Goal: Task Accomplishment & Management: Manage account settings

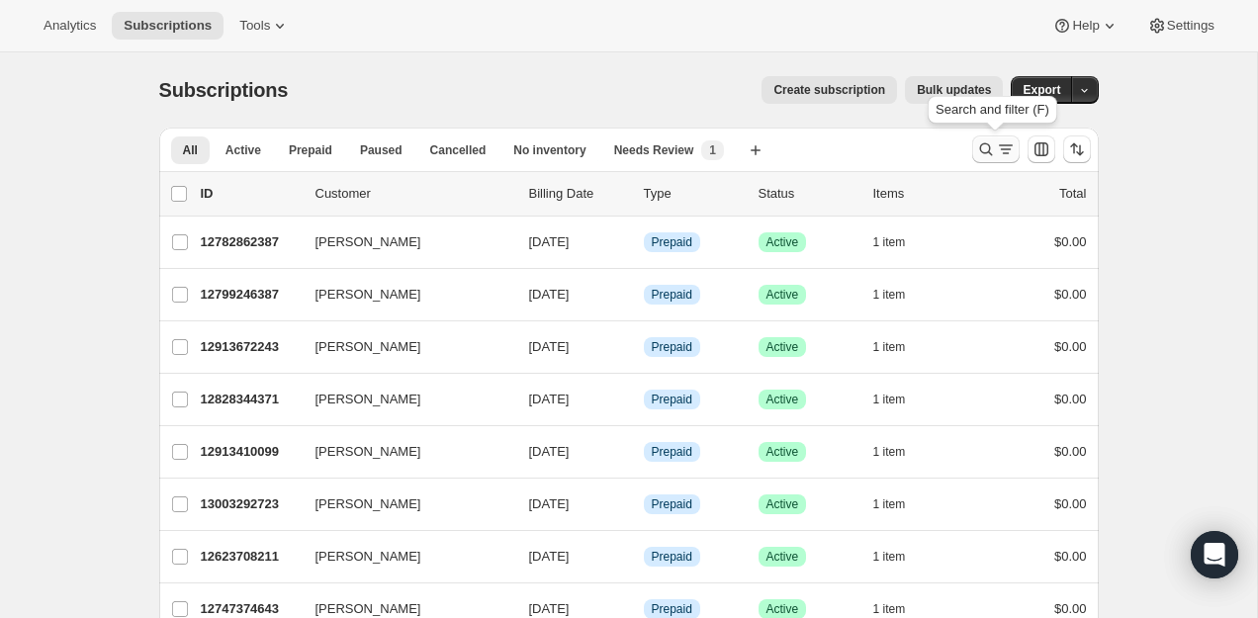
click at [984, 138] on button "Search and filter results" at bounding box center [995, 149] width 47 height 28
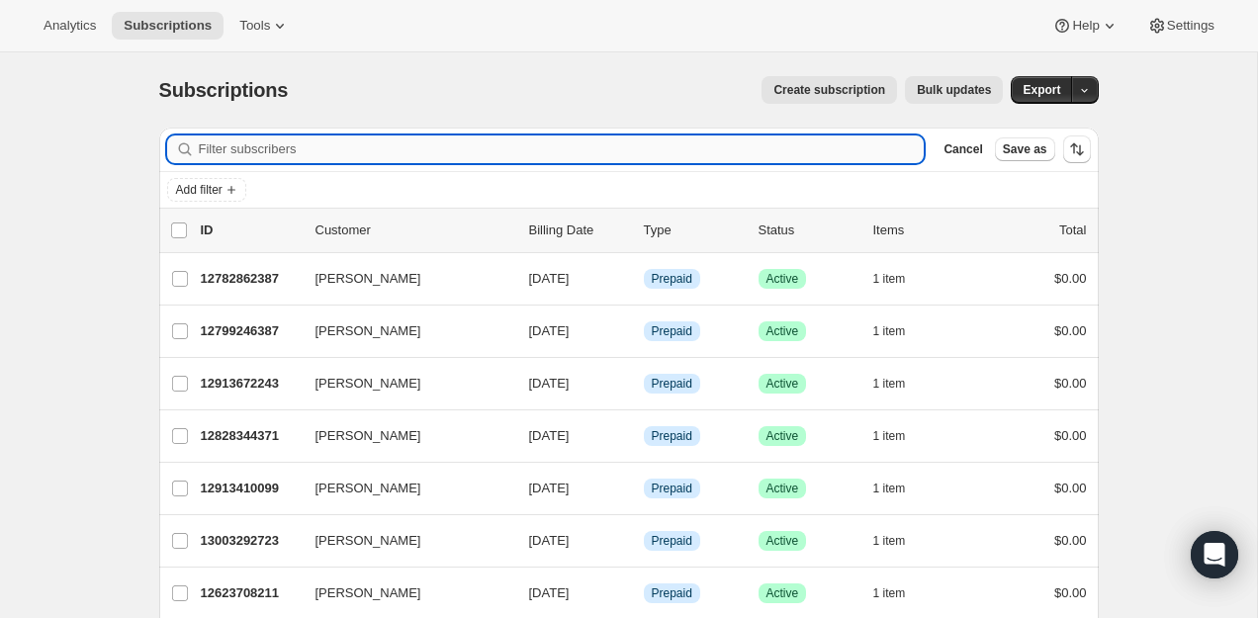
click at [851, 145] on input "Filter subscribers" at bounding box center [562, 149] width 726 height 28
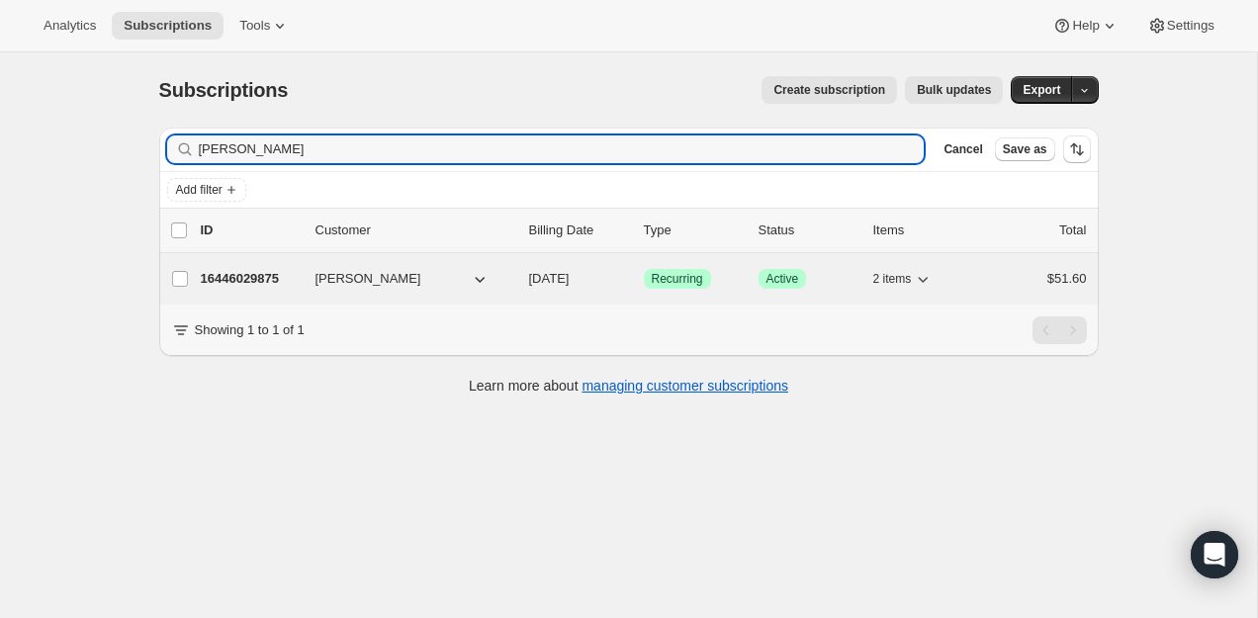
type input "[PERSON_NAME]"
click at [240, 267] on div "16446029875 Véronique Potvin 11/22/2025 Success Recurring Success Active 2 item…" at bounding box center [644, 279] width 886 height 28
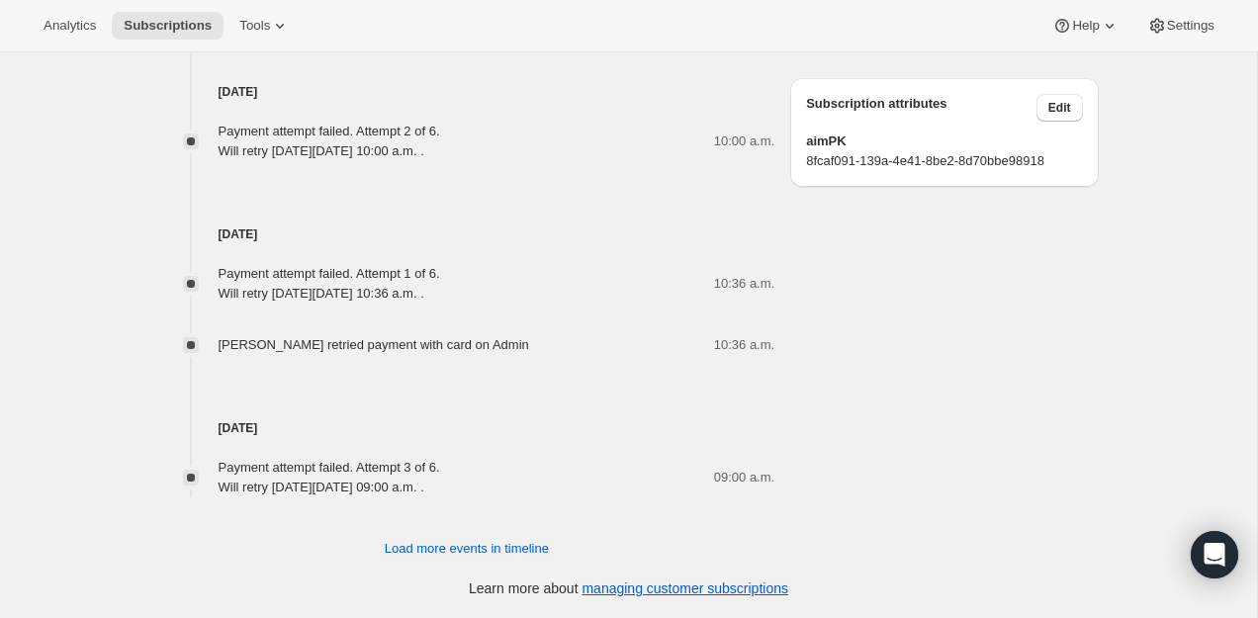
scroll to position [894, 0]
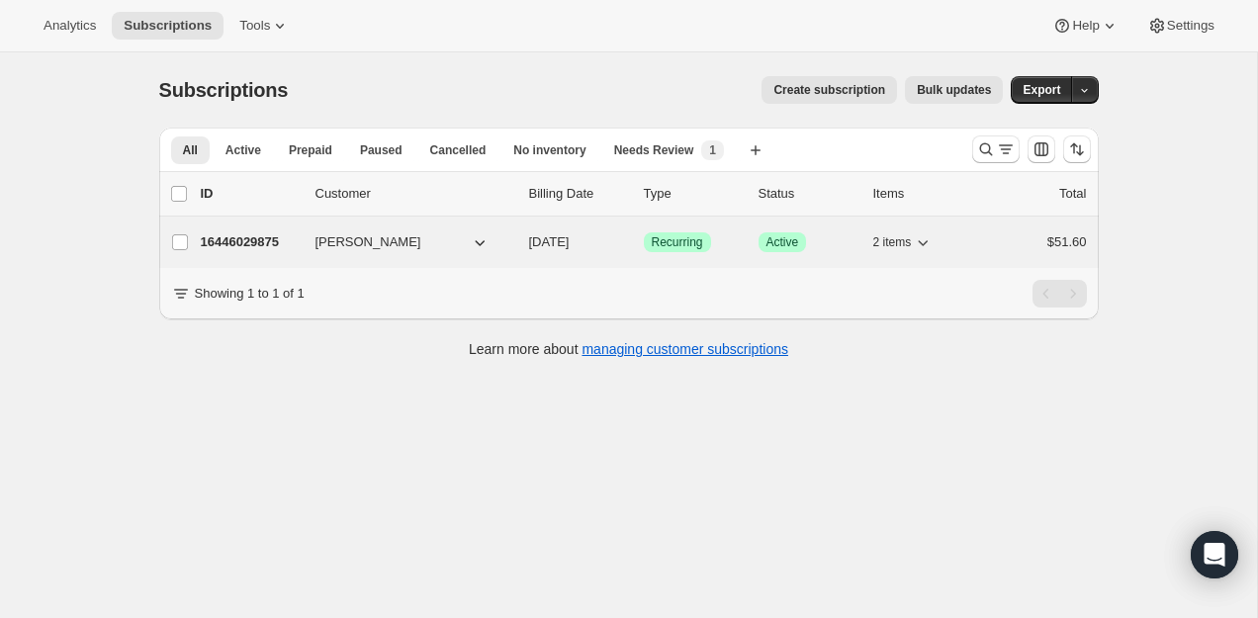
click at [260, 246] on p "16446029875" at bounding box center [250, 242] width 99 height 20
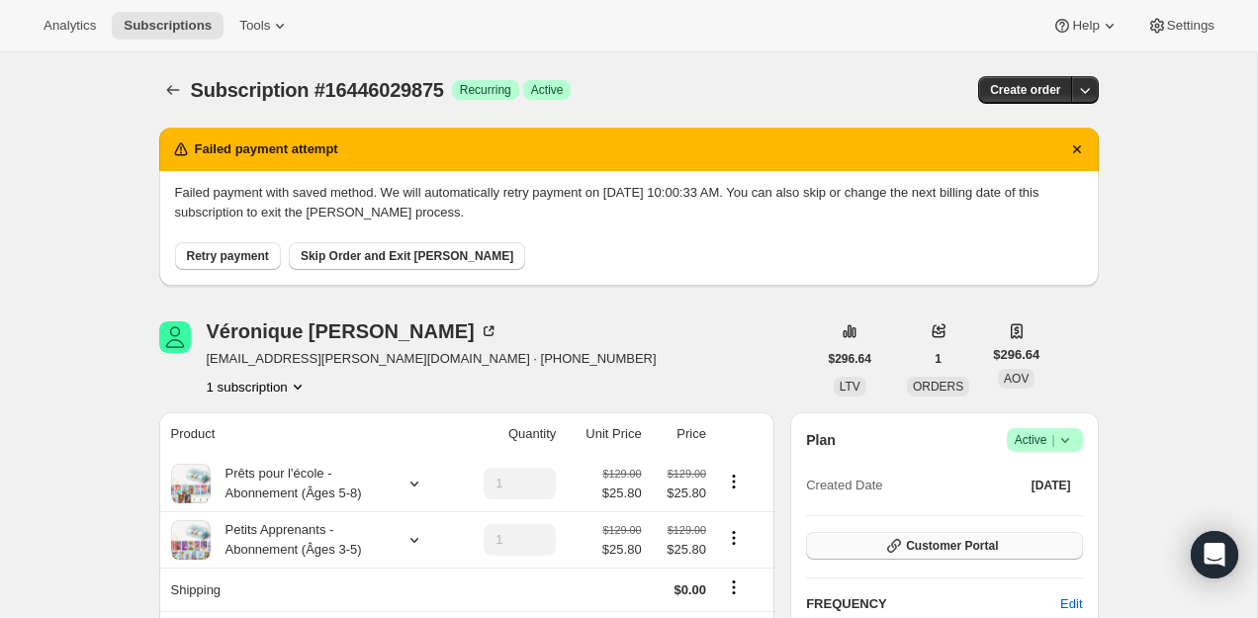
click at [939, 540] on span "Customer Portal" at bounding box center [952, 546] width 92 height 16
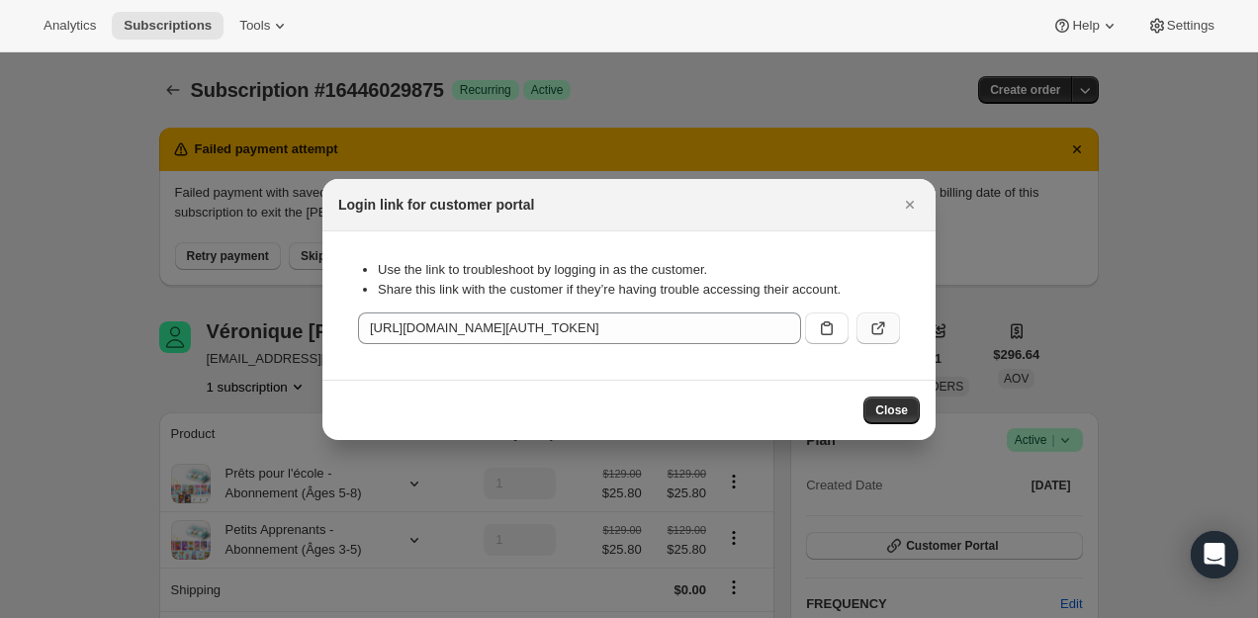
click at [875, 328] on icon ":r30:" at bounding box center [878, 328] width 20 height 20
click at [906, 201] on icon "Close" at bounding box center [910, 205] width 8 height 8
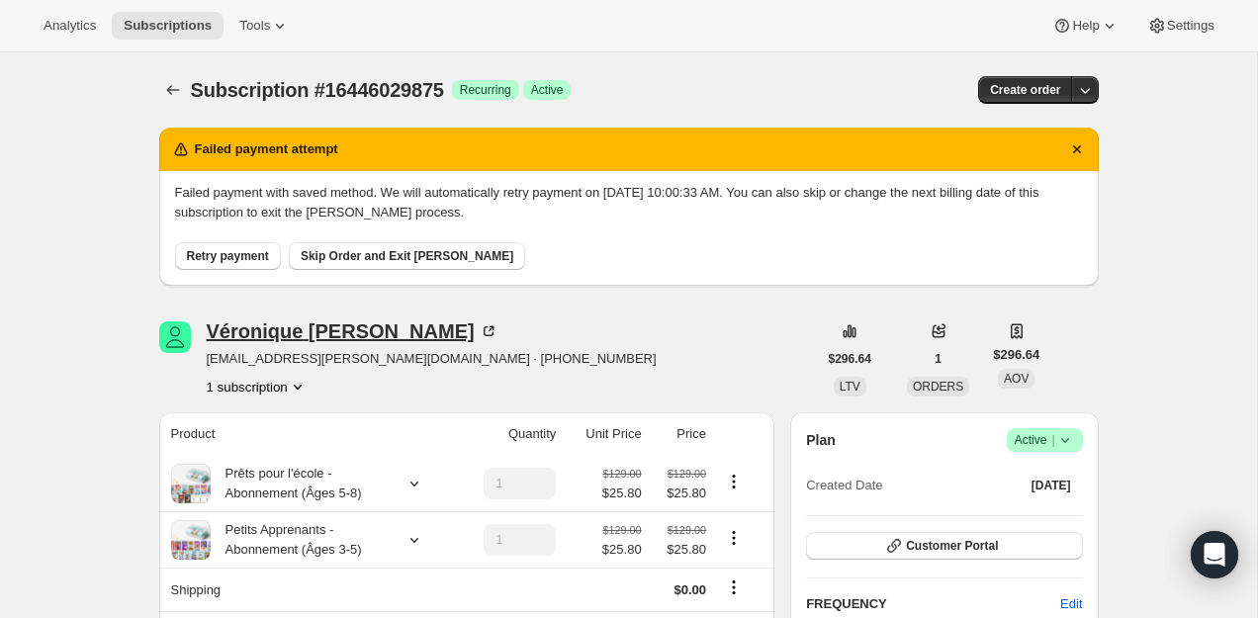
click at [305, 328] on div "Véronique Potvin" at bounding box center [353, 331] width 292 height 20
click at [483, 327] on icon at bounding box center [488, 331] width 10 height 10
drag, startPoint x: 244, startPoint y: 301, endPoint x: 362, endPoint y: 327, distance: 120.6
copy div "Véronique Potvin"
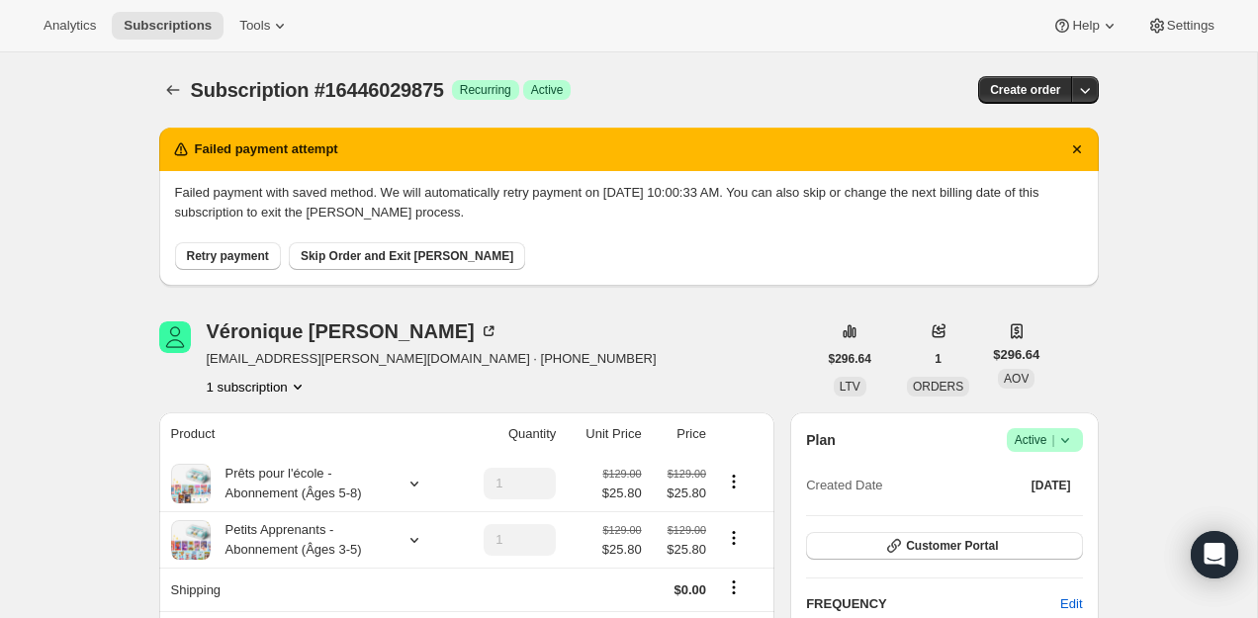
click at [435, 370] on div "Véronique Potvin veronique.potvin@grandsfreresgrandessoeurs.ca · +14186376896 1…" at bounding box center [432, 358] width 450 height 75
click at [436, 366] on span "veronique.potvin@grandsfreresgrandessoeurs.ca · +14186376896" at bounding box center [432, 359] width 450 height 20
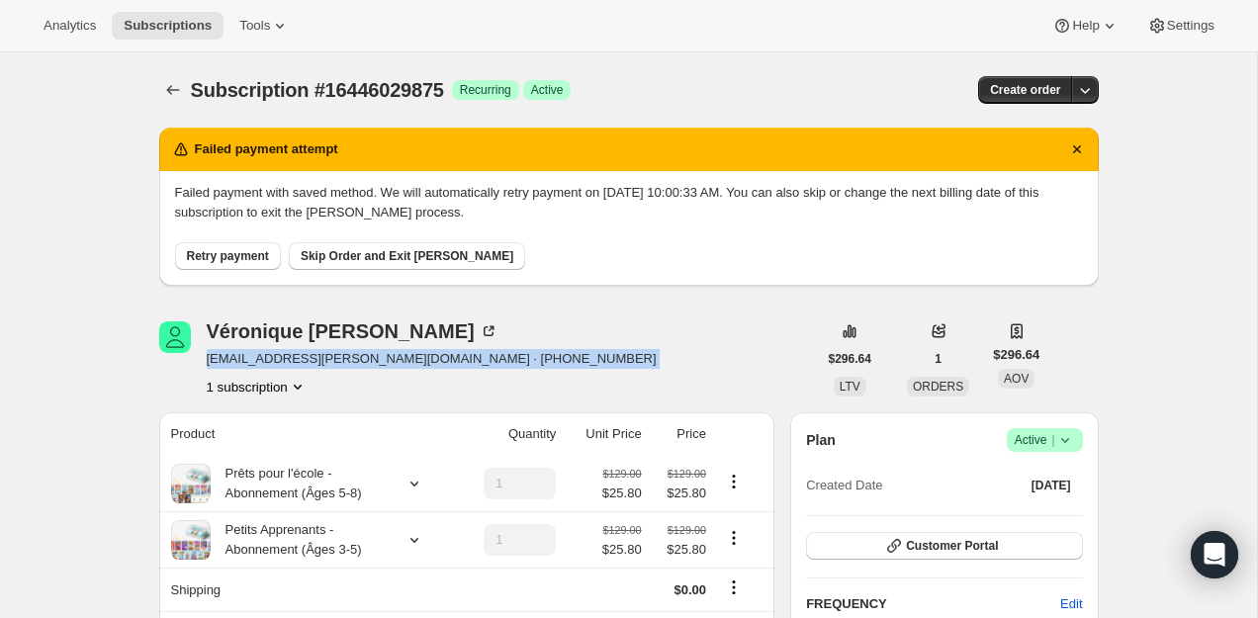
click at [436, 366] on span "veronique.potvin@grandsfreresgrandessoeurs.ca · +14186376896" at bounding box center [432, 359] width 450 height 20
copy span "veronique.potvin@grandsfreresgrandessoeurs.ca · +14186376896"
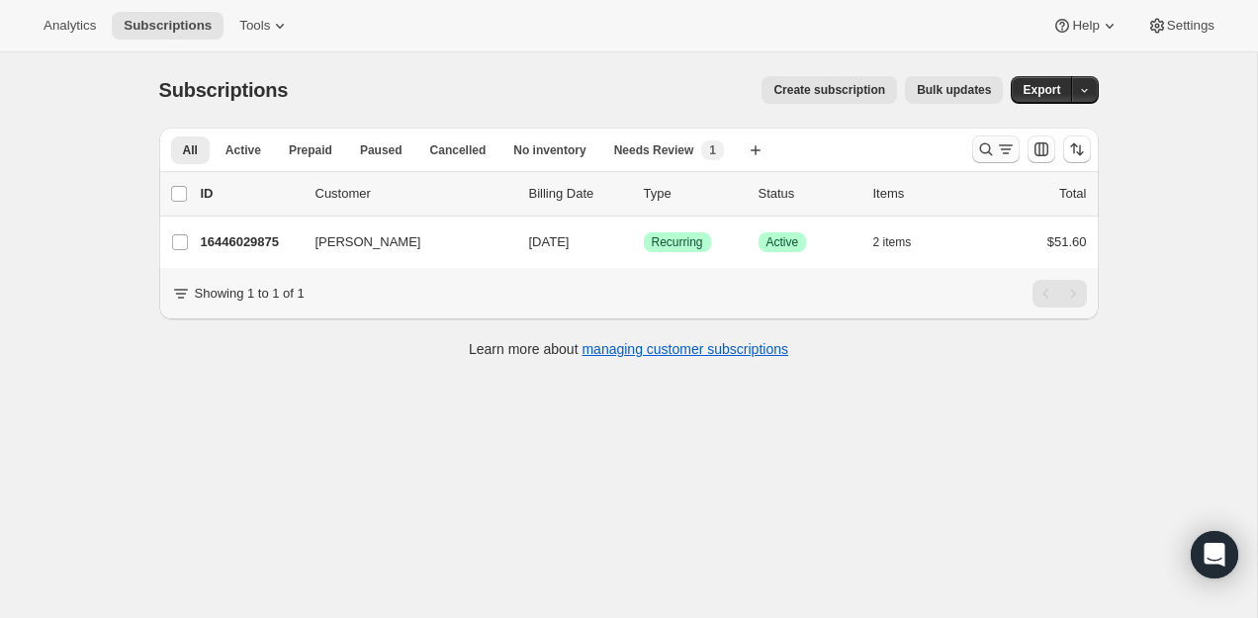
click at [987, 144] on icon "Search and filter results" at bounding box center [985, 149] width 13 height 13
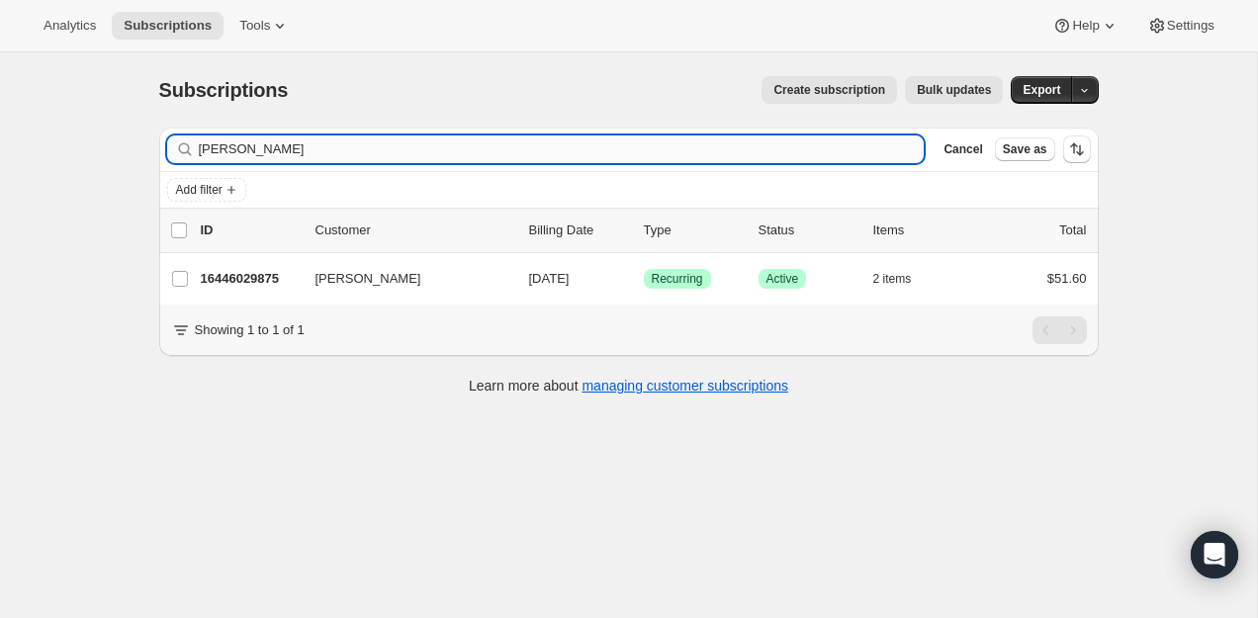
click at [758, 144] on input "[PERSON_NAME]" at bounding box center [562, 149] width 726 height 28
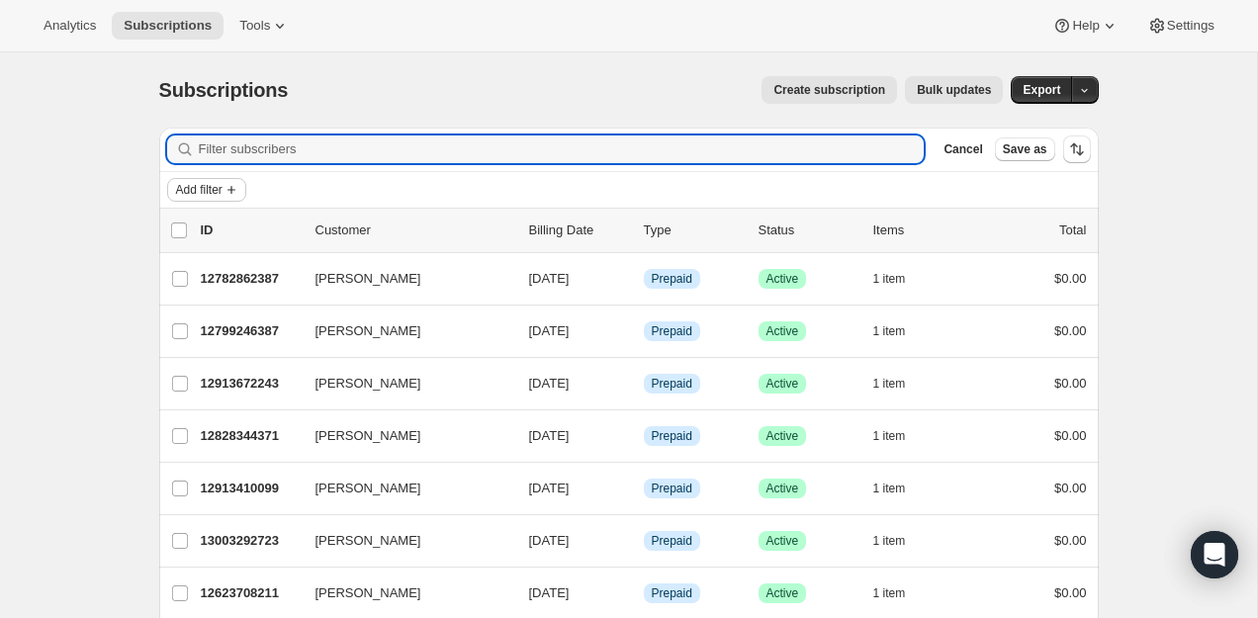
click at [219, 199] on button "Add filter" at bounding box center [206, 190] width 79 height 24
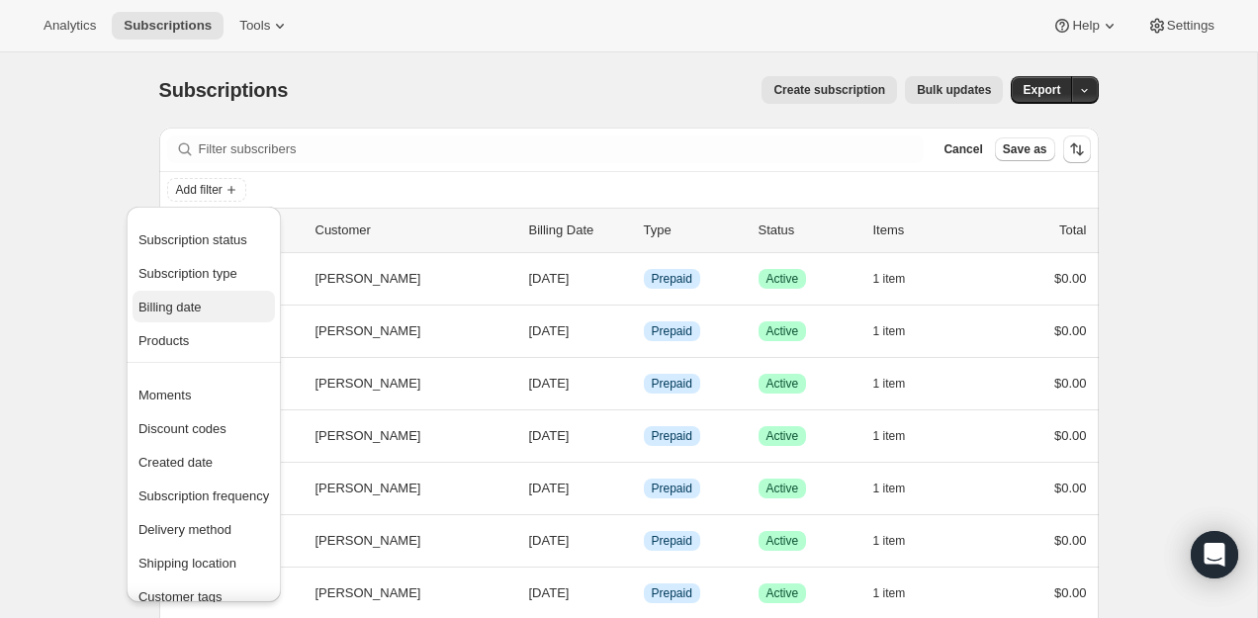
click at [221, 310] on span "Billing date" at bounding box center [203, 308] width 131 height 20
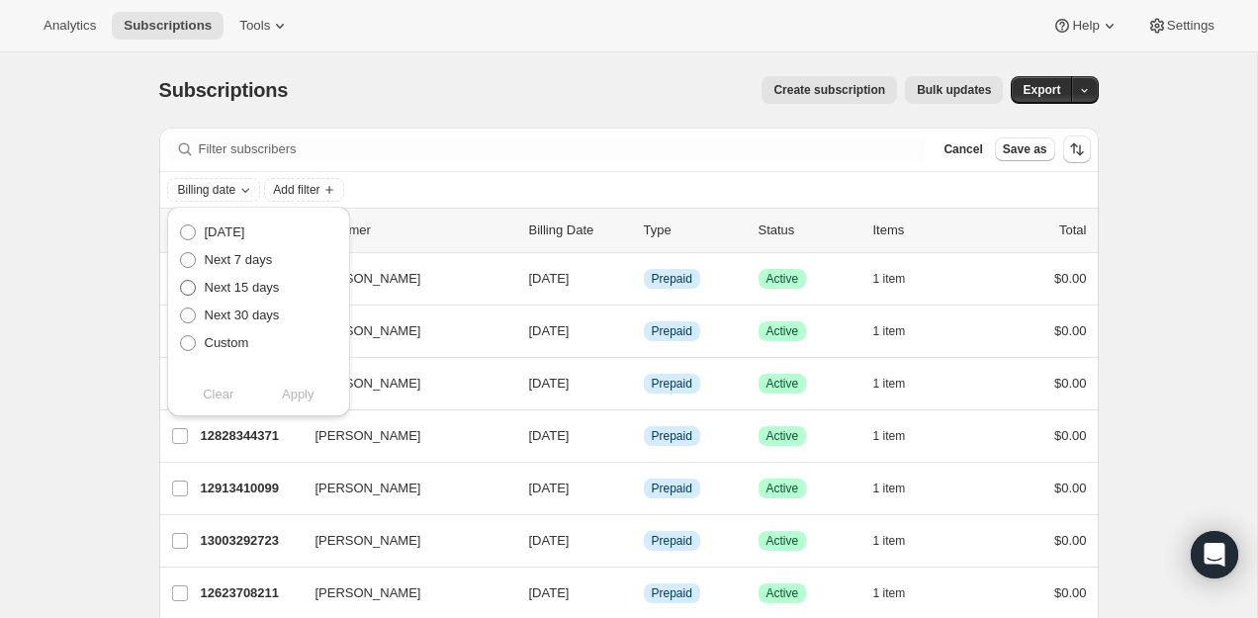
click at [243, 283] on span "Next 15 days" at bounding box center [242, 287] width 75 height 15
click at [181, 281] on input "Next 15 days" at bounding box center [180, 280] width 1 height 1
radio input "true"
click at [290, 394] on span "Apply" at bounding box center [298, 395] width 33 height 20
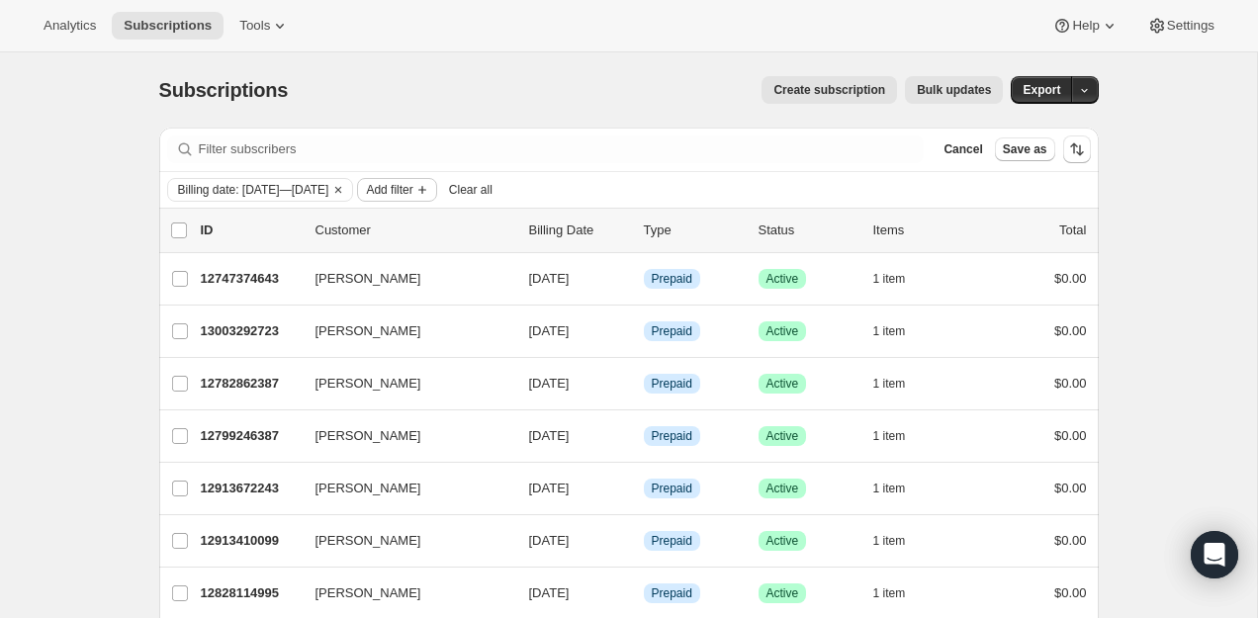
click at [412, 191] on span "Add filter" at bounding box center [389, 190] width 46 height 16
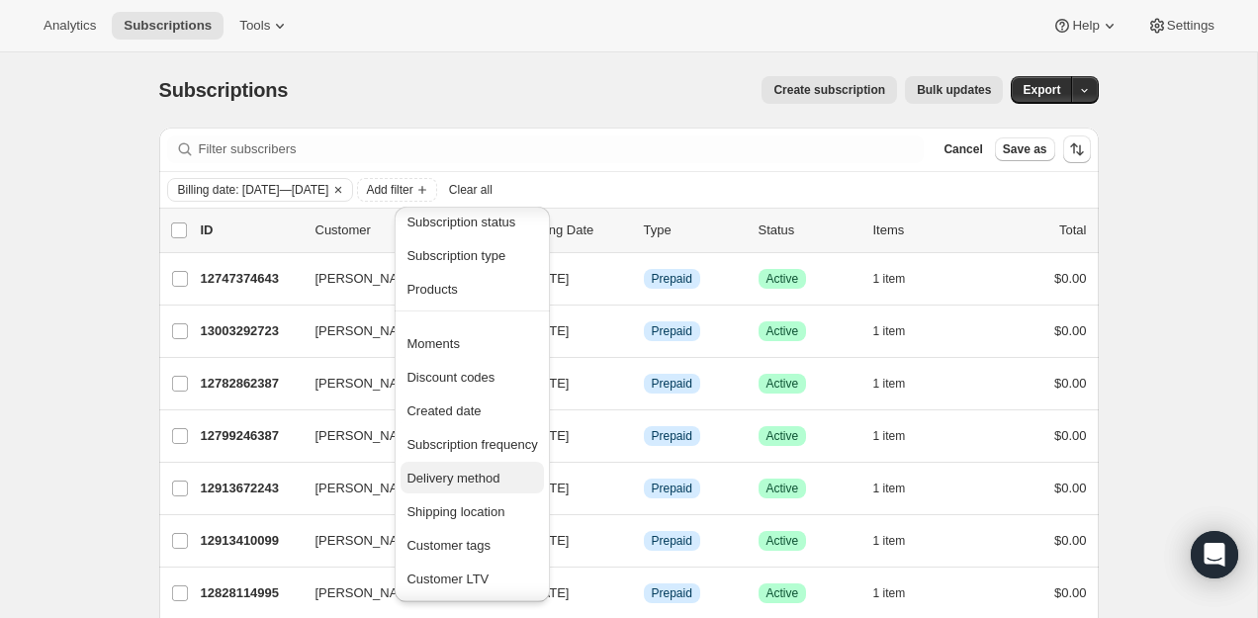
scroll to position [6, 0]
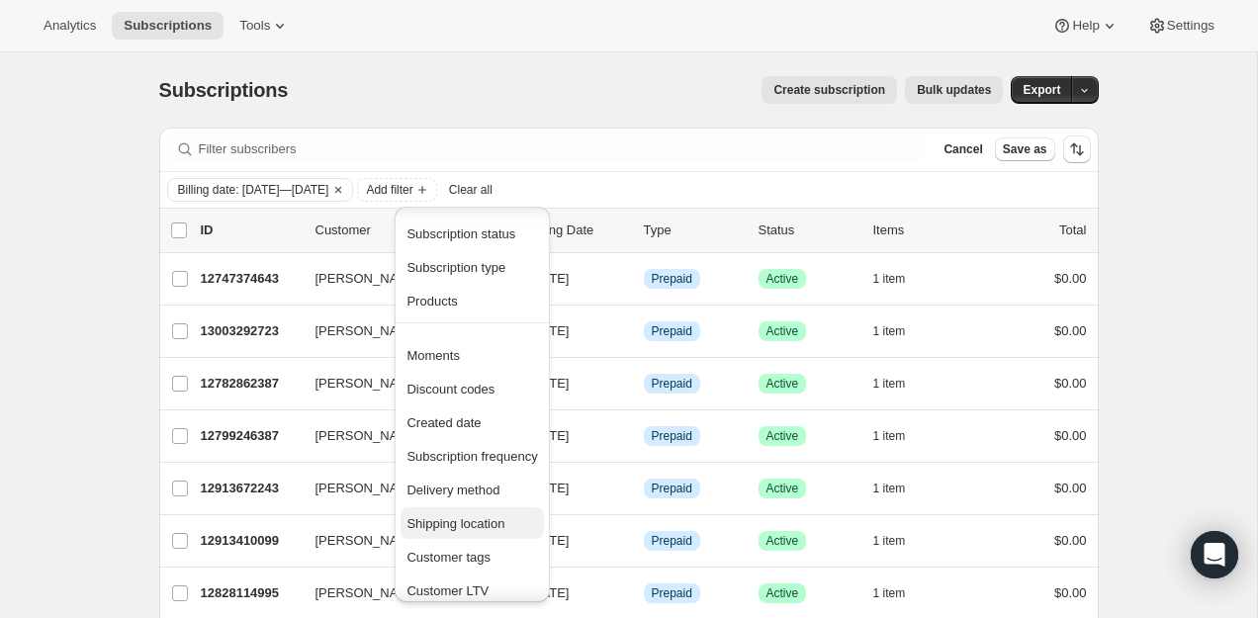
click at [466, 520] on span "Shipping location" at bounding box center [455, 523] width 98 height 15
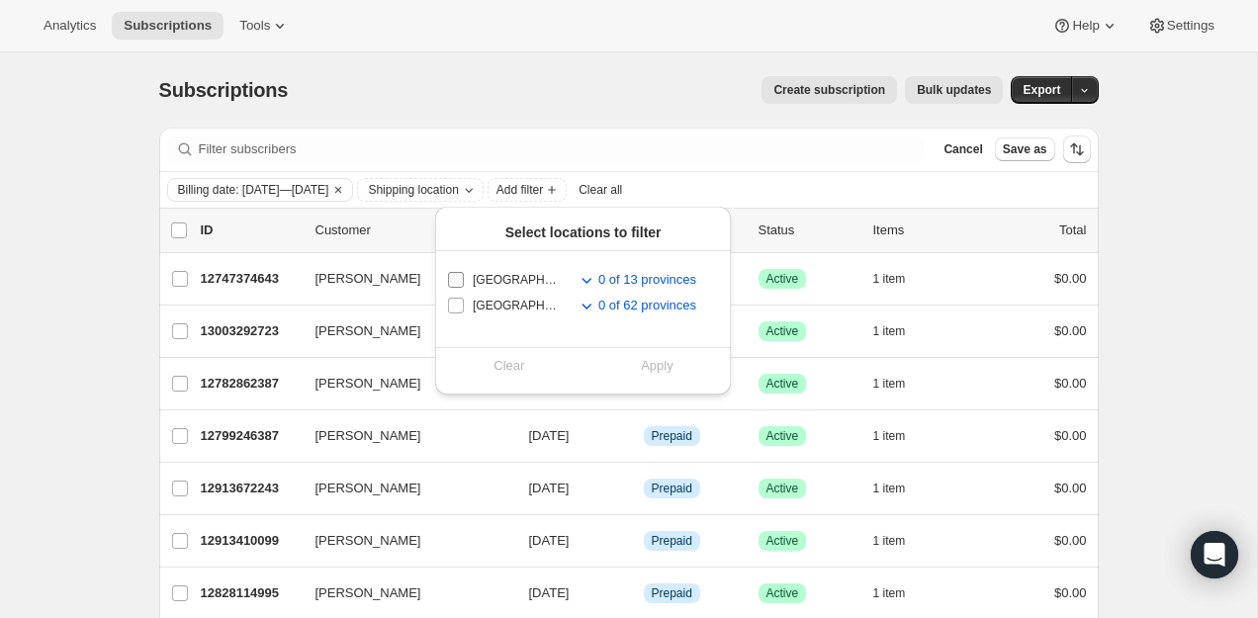
click at [459, 283] on input "[GEOGRAPHIC_DATA]" at bounding box center [456, 280] width 16 height 16
checkbox input "true"
click at [673, 382] on div "Clear Apply" at bounding box center [583, 365] width 296 height 37
click at [673, 363] on span "Apply" at bounding box center [657, 366] width 33 height 20
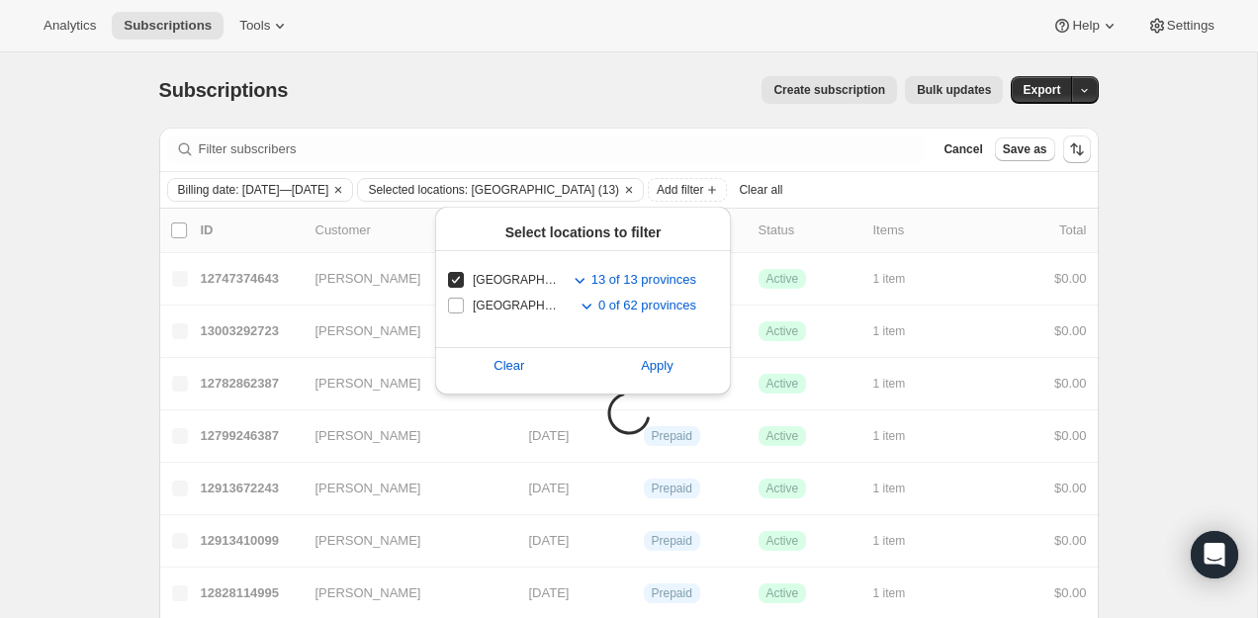
click at [607, 107] on div "Subscriptions. This page is ready Subscriptions Create subscription Bulk update…" at bounding box center [628, 89] width 939 height 75
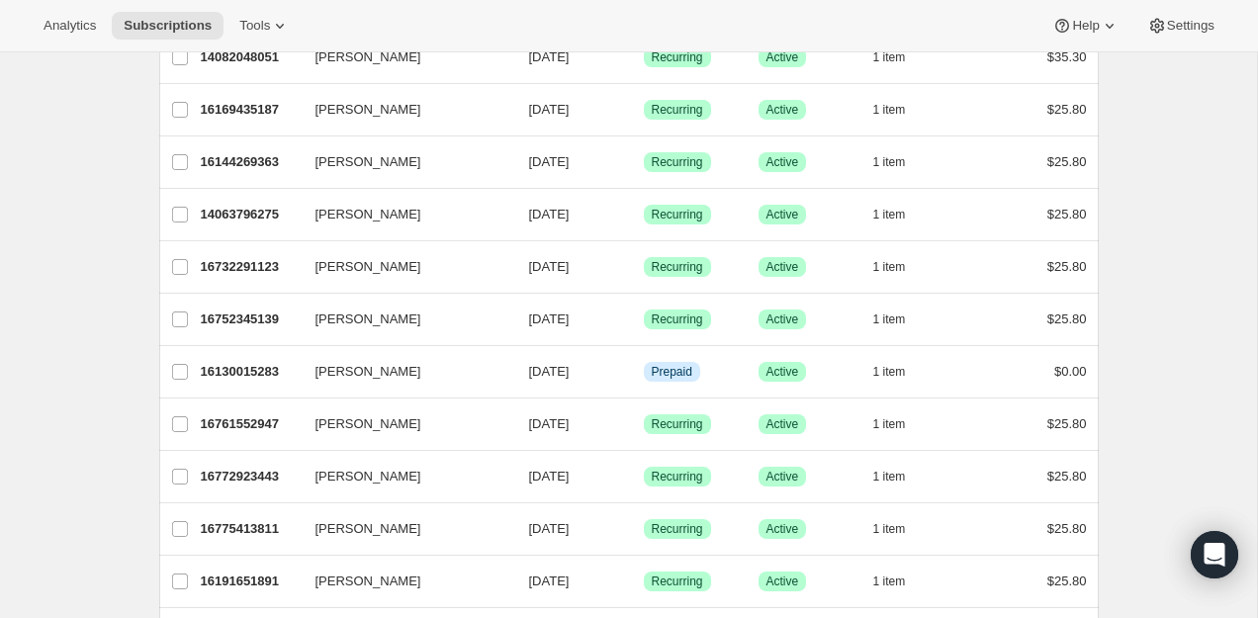
scroll to position [2365, 0]
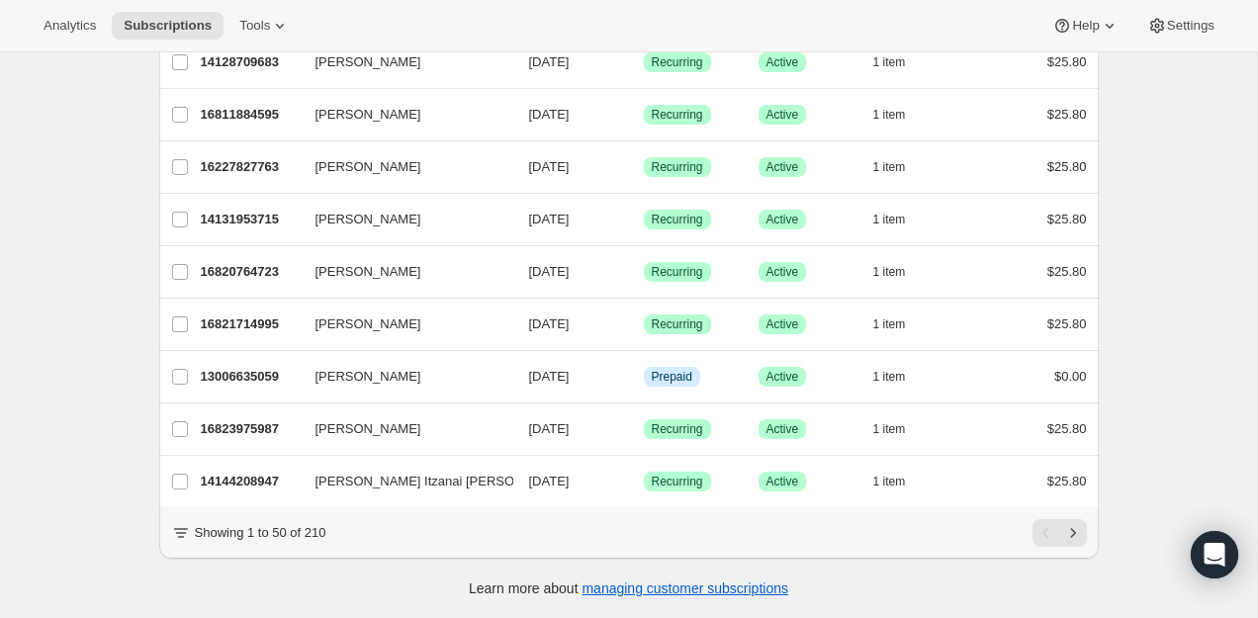
click at [318, 526] on p "Showing 1 to 50 of 210" at bounding box center [260, 533] width 131 height 20
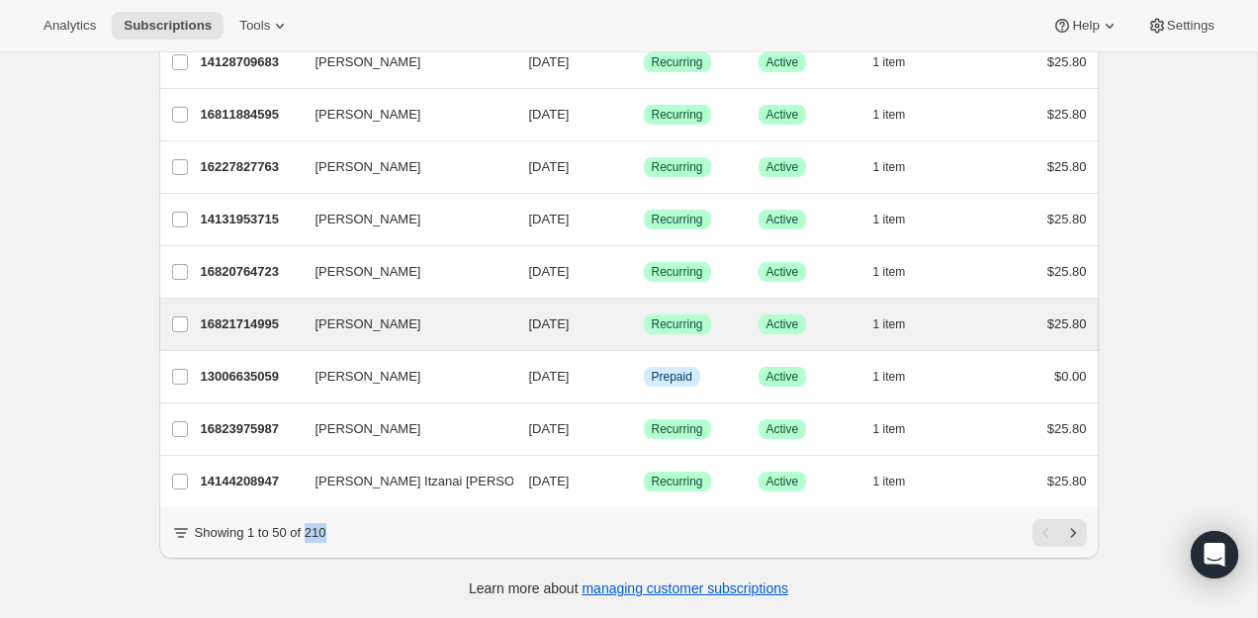
copy p "210"
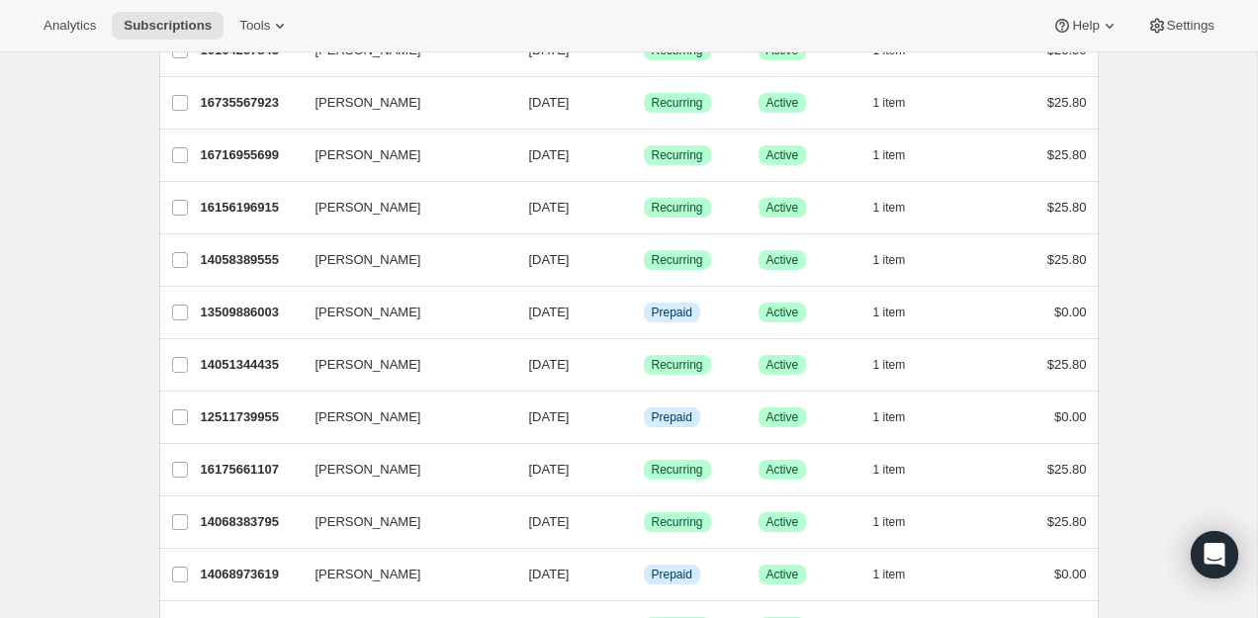
scroll to position [0, 0]
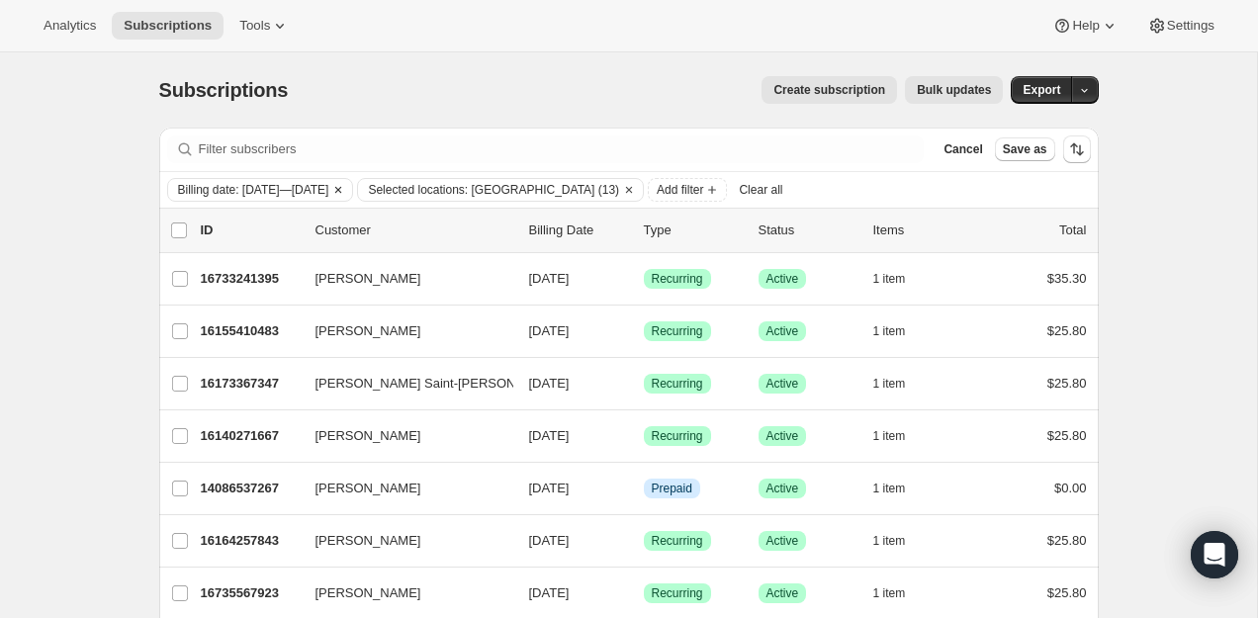
click at [329, 185] on span "Billing date: [DATE]—[DATE]" at bounding box center [253, 190] width 151 height 16
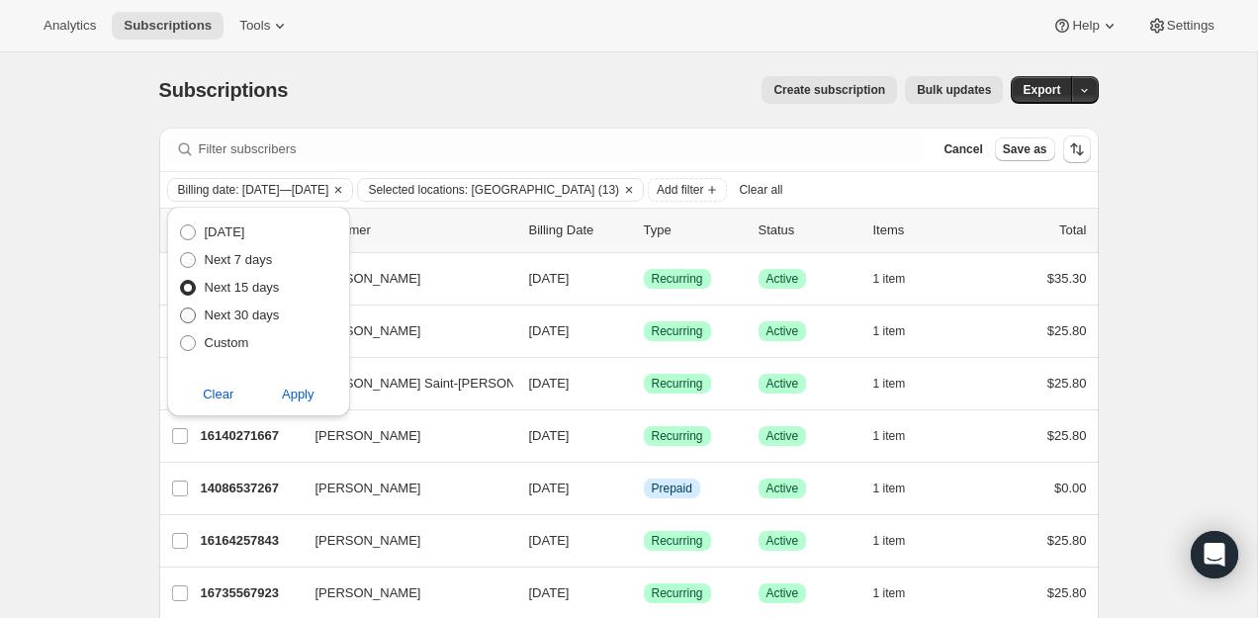
click at [251, 318] on span "Next 30 days" at bounding box center [242, 314] width 75 height 15
click at [181, 308] on input "Next 30 days" at bounding box center [180, 307] width 1 height 1
radio input "true"
click at [300, 406] on button "Apply" at bounding box center [298, 395] width 104 height 32
click at [239, 288] on span "Next 15 days" at bounding box center [242, 287] width 75 height 15
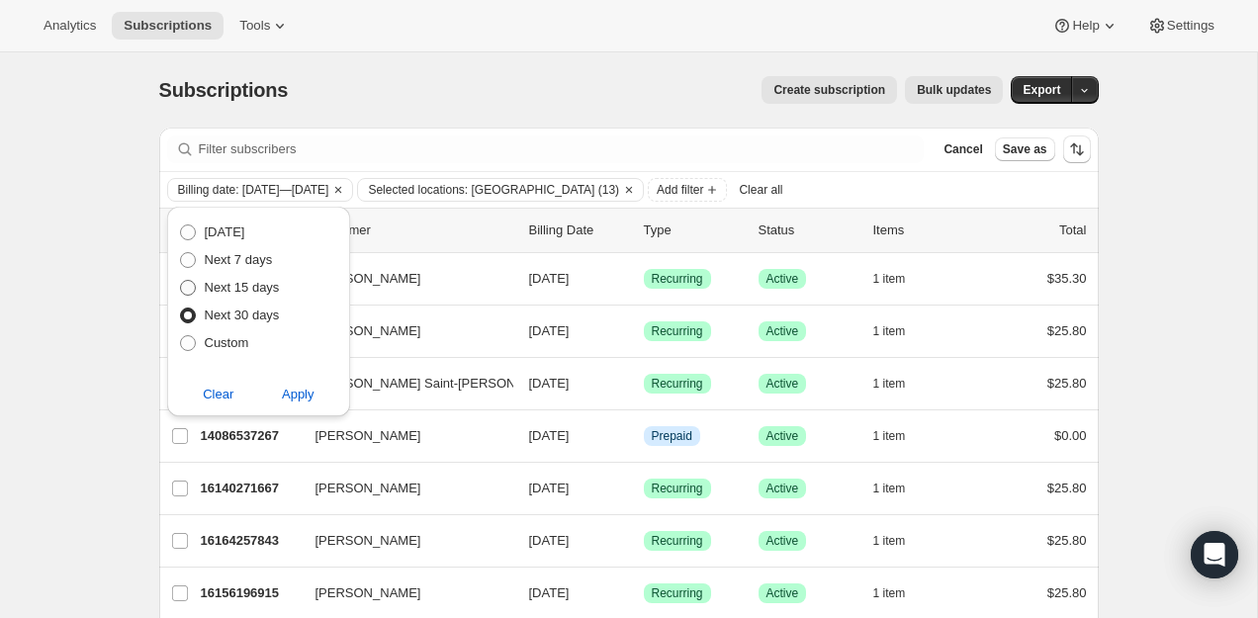
click at [181, 281] on input "Next 15 days" at bounding box center [180, 280] width 1 height 1
radio input "true"
